Goal: Obtain resource: Obtain resource

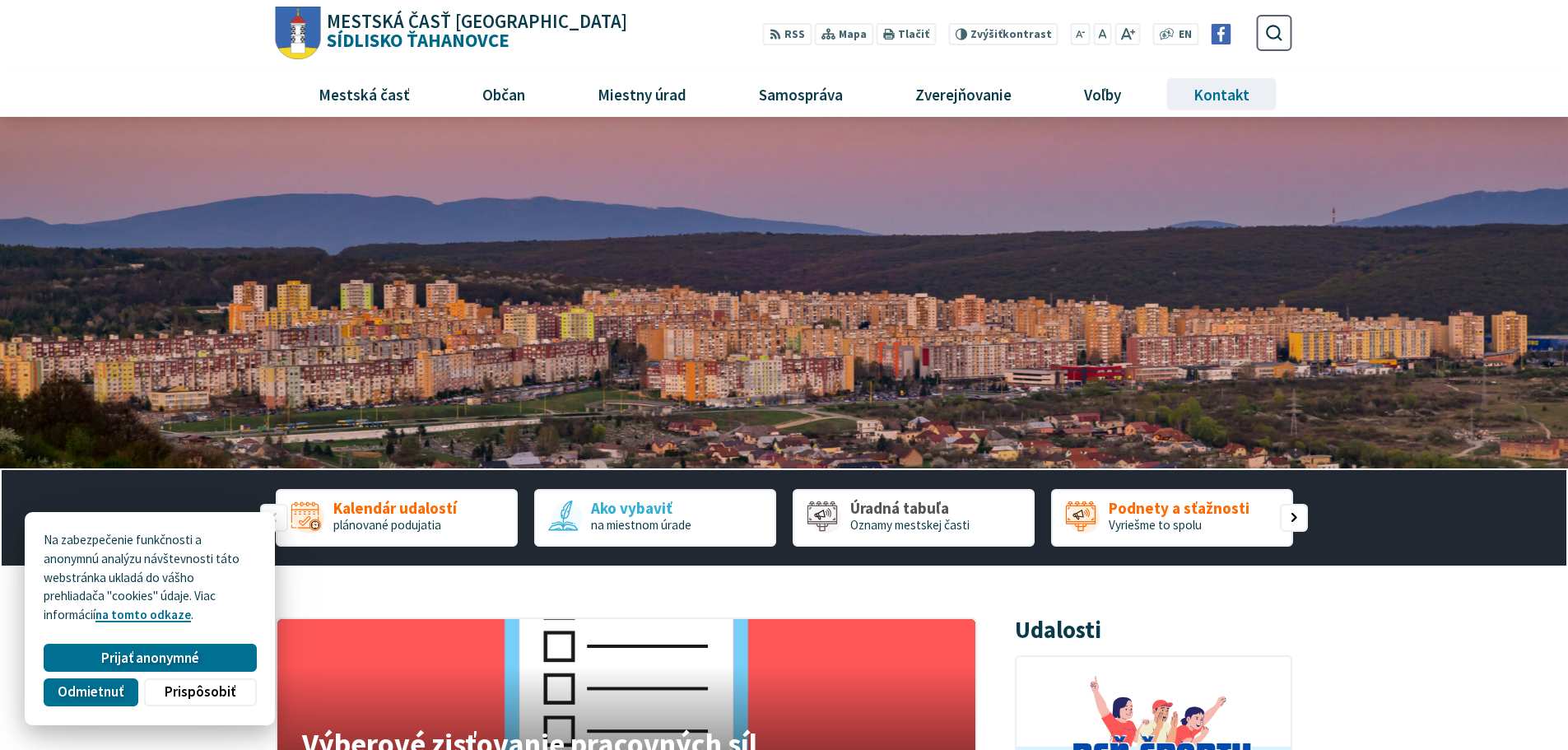
click at [1229, 99] on span "Kontakt" at bounding box center [1222, 94] width 68 height 44
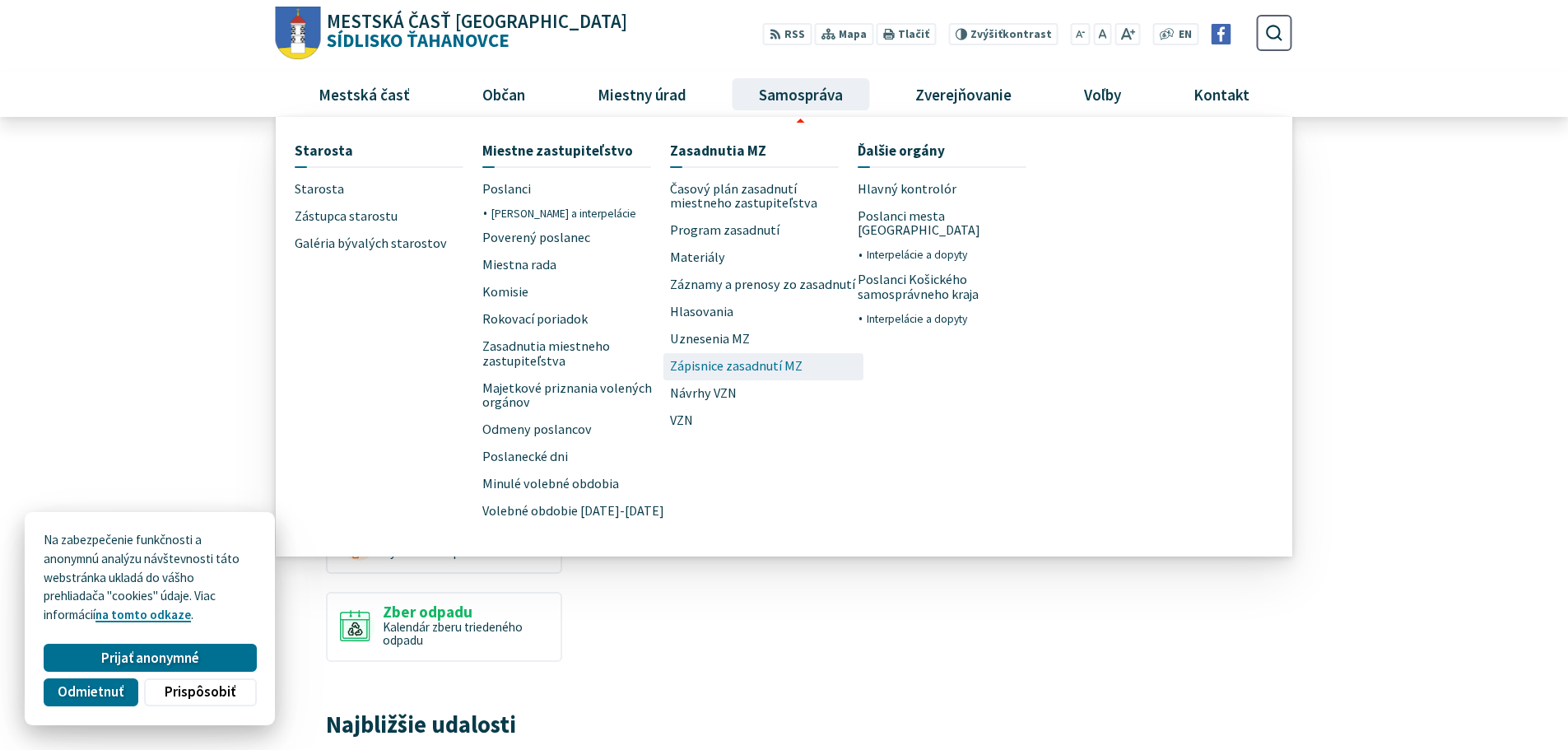
click at [725, 367] on span "Zápisnice zasadnutí MZ" at bounding box center [736, 367] width 133 height 27
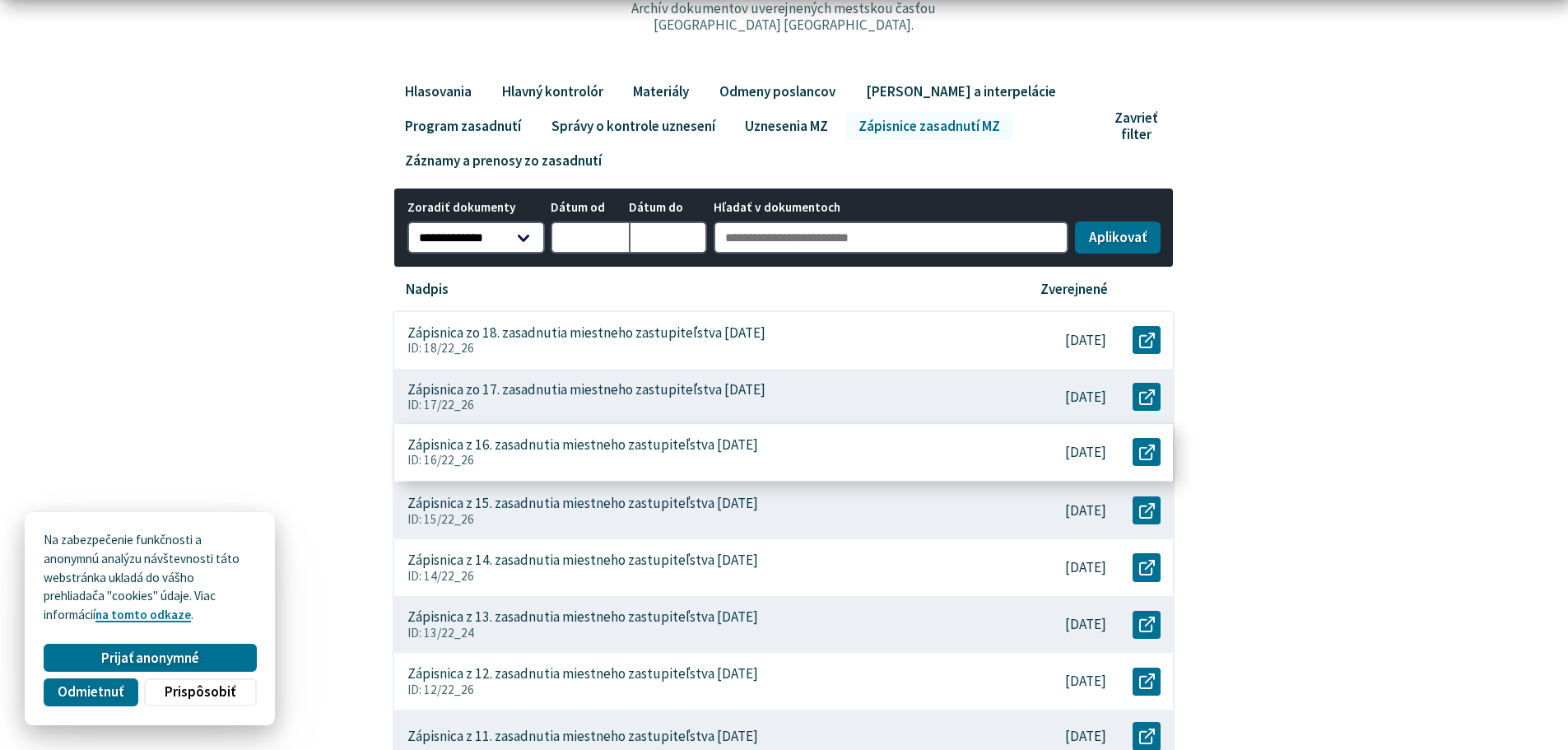
scroll to position [329, 0]
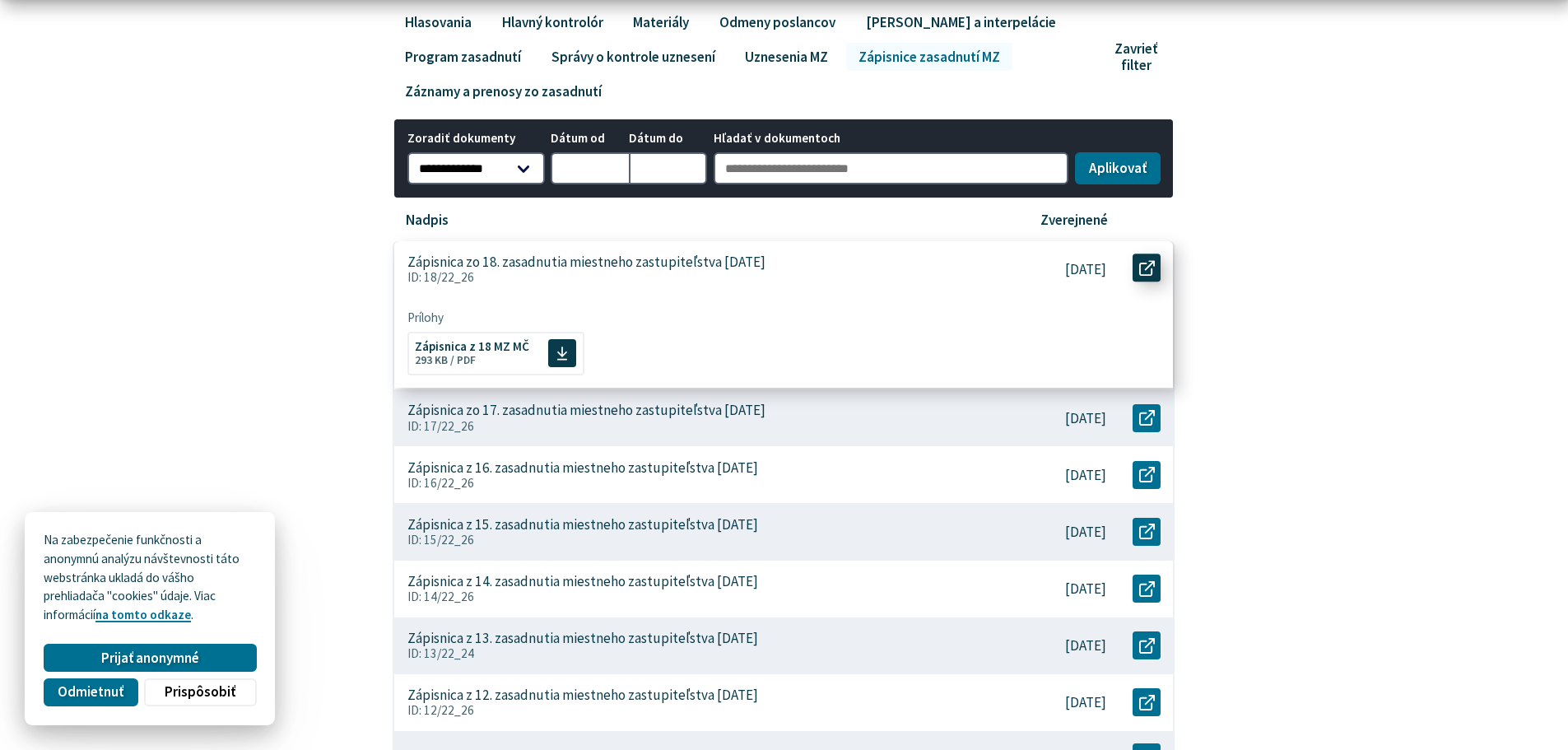
click at [1145, 273] on icon at bounding box center [1147, 268] width 16 height 16
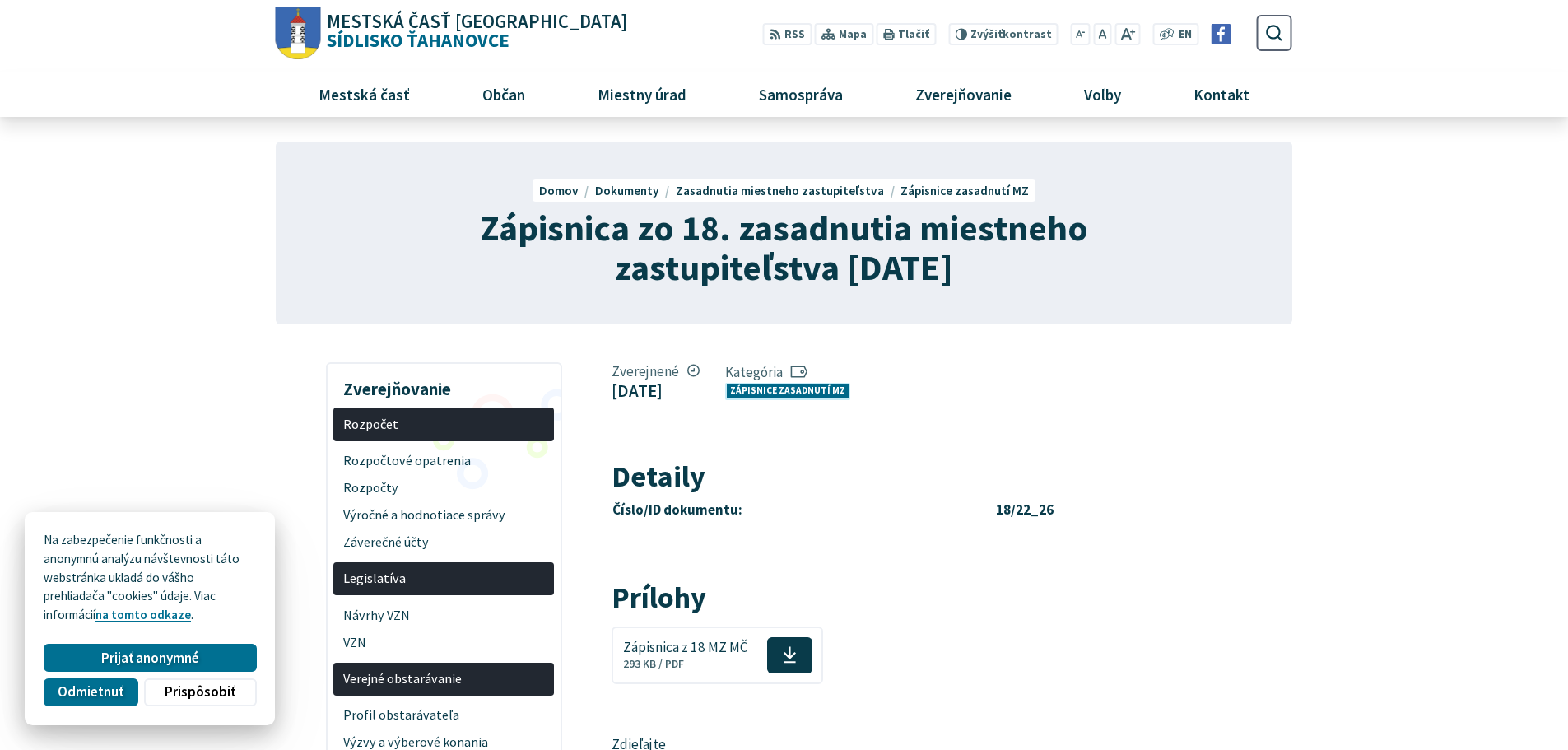
click at [819, 390] on link "Zápisnice zasadnutí MZ" at bounding box center [788, 391] width 125 height 18
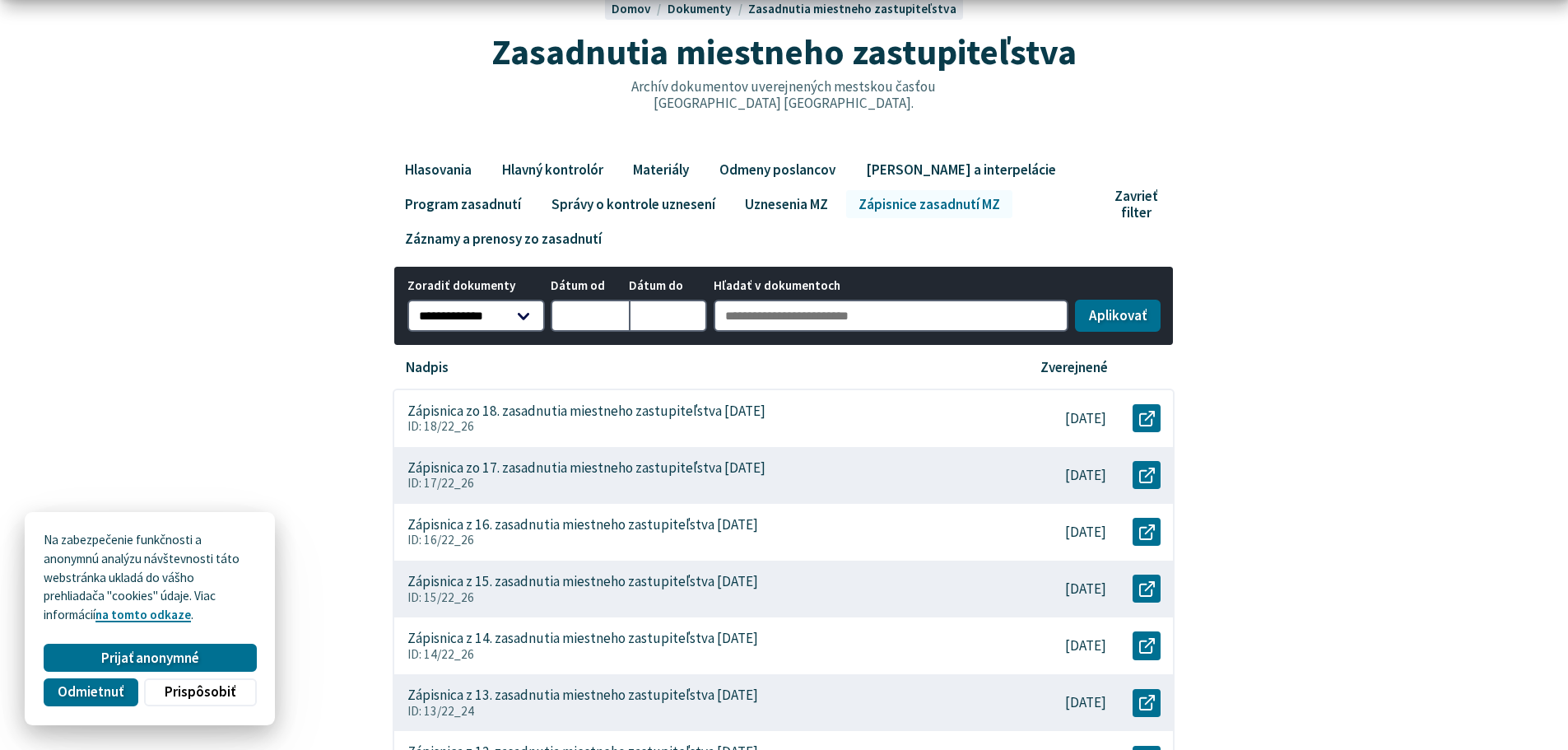
scroll to position [329, 0]
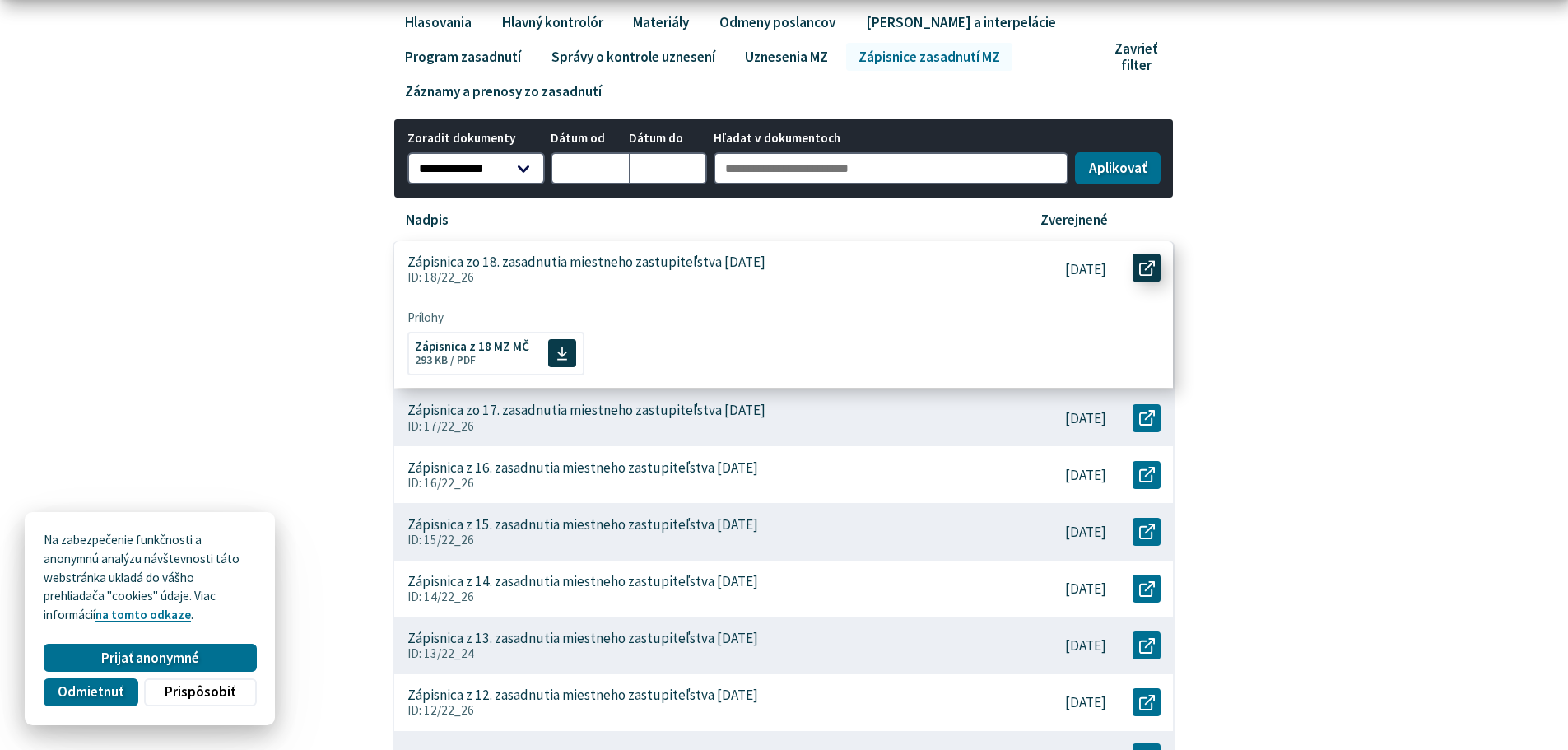
click at [1143, 265] on icon at bounding box center [1147, 268] width 16 height 16
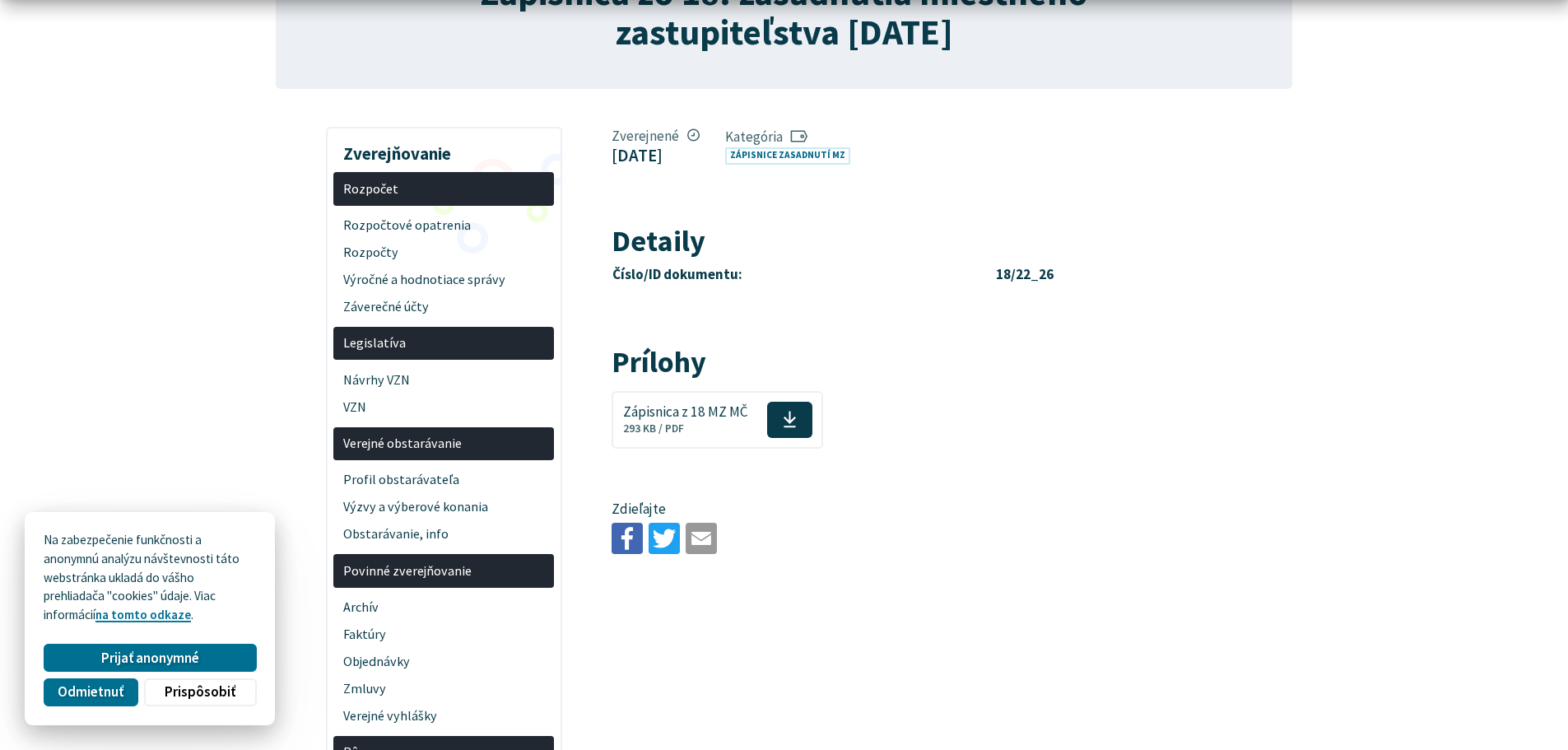
scroll to position [247, 0]
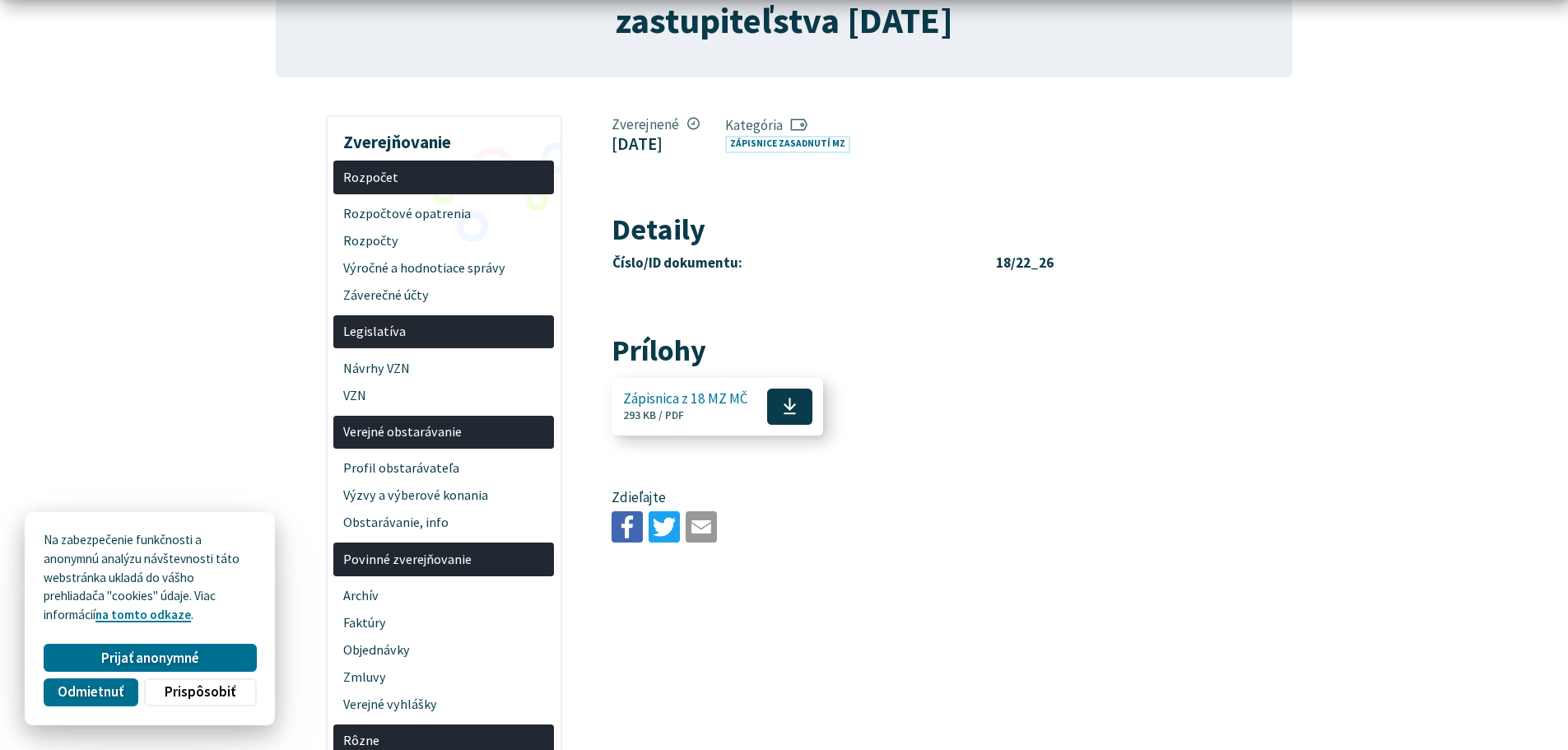
click at [789, 408] on use at bounding box center [790, 406] width 12 height 17
